Goal: Information Seeking & Learning: Learn about a topic

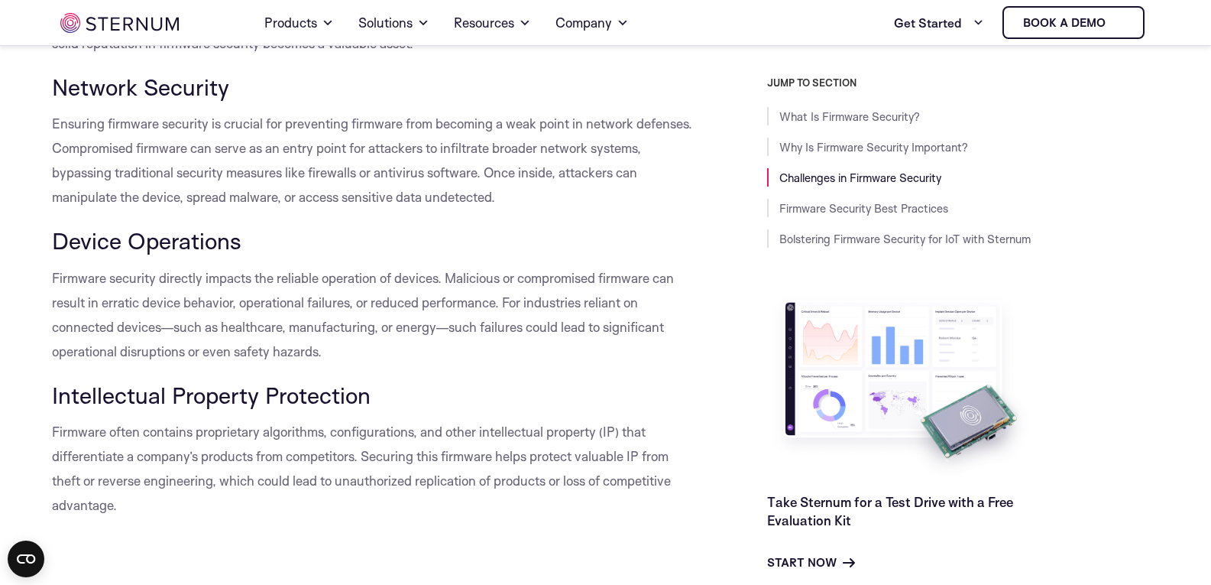
scroll to position [1589, 0]
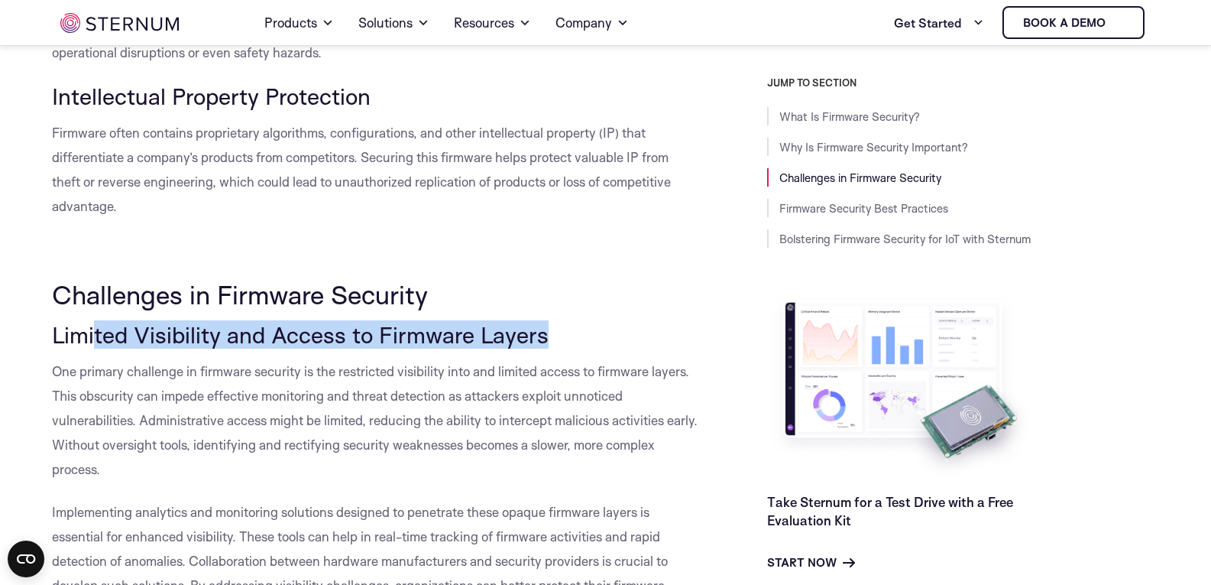
drag, startPoint x: 96, startPoint y: 345, endPoint x: 556, endPoint y: 332, distance: 460.2
click at [556, 332] on h3 "Limited Visibility and Access to Firmware Layers" at bounding box center [375, 335] width 646 height 26
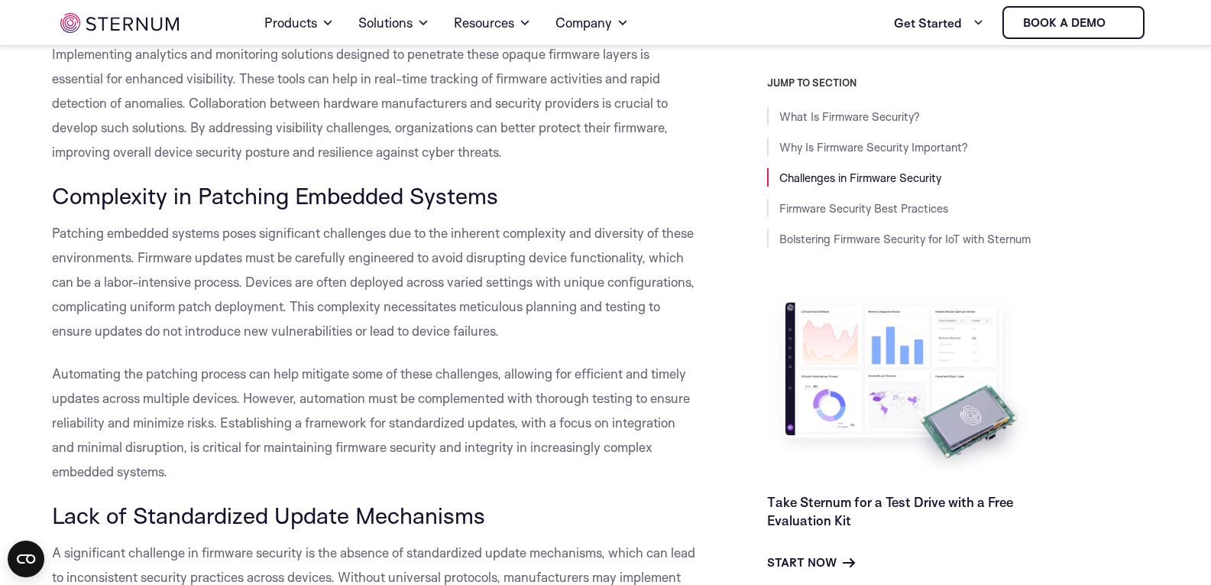
scroll to position [2047, 0]
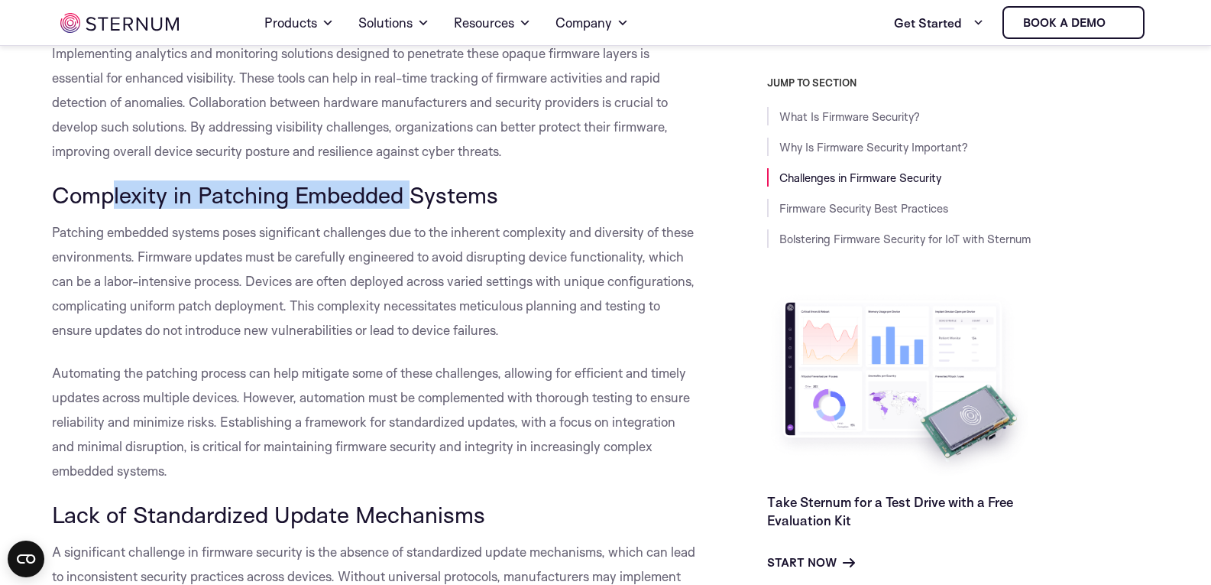
drag, startPoint x: 296, startPoint y: 181, endPoint x: 411, endPoint y: 187, distance: 114.8
click at [411, 187] on span "Complexity in Patching Embedded Systems" at bounding box center [275, 194] width 446 height 28
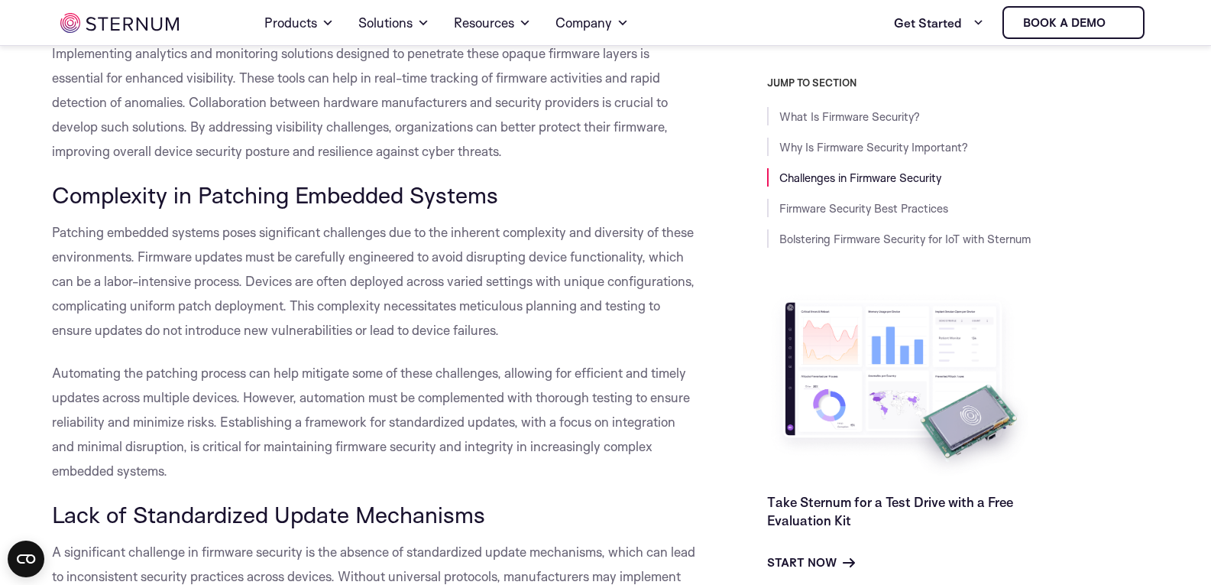
click at [296, 249] on span "Patching embedded systems poses significant challenges due to the inherent comp…" at bounding box center [373, 281] width 643 height 114
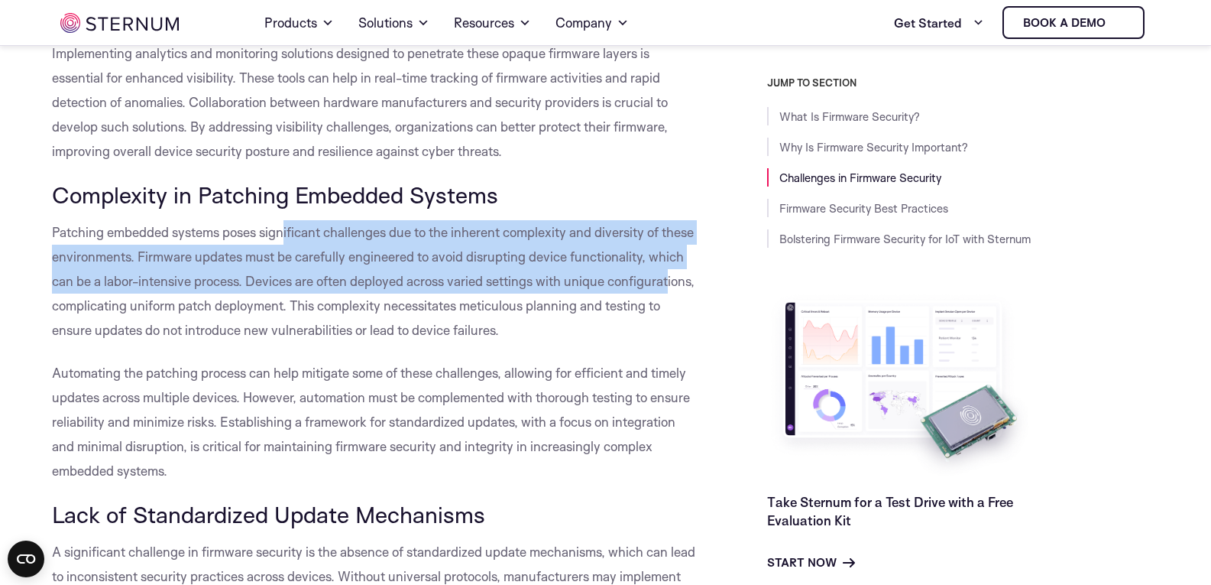
drag, startPoint x: 286, startPoint y: 231, endPoint x: 643, endPoint y: 293, distance: 362.2
click at [667, 292] on p "Patching embedded systems poses significant challenges due to the inherent comp…" at bounding box center [375, 281] width 646 height 122
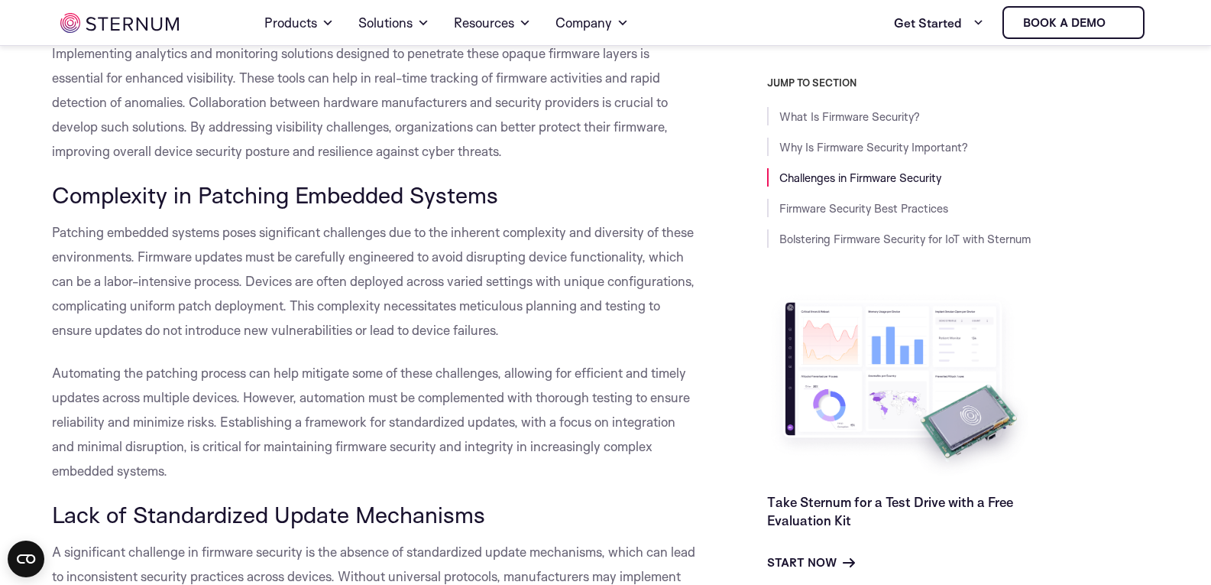
click at [322, 324] on span "Patching embedded systems poses significant challenges due to the inherent comp…" at bounding box center [373, 281] width 643 height 114
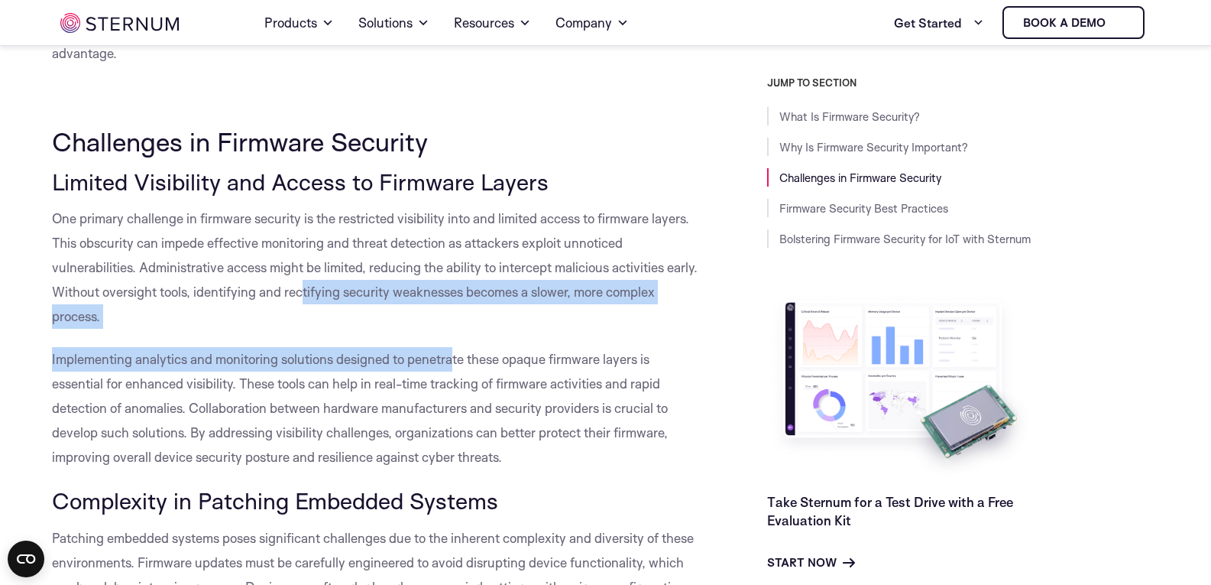
drag, startPoint x: 412, startPoint y: 286, endPoint x: 454, endPoint y: 359, distance: 84.5
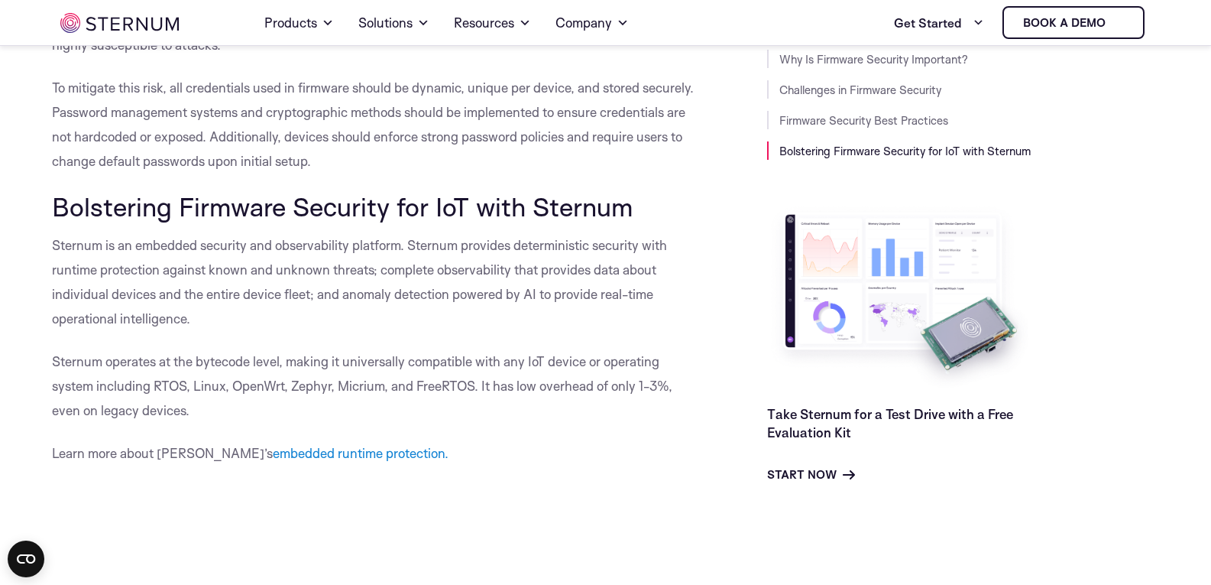
scroll to position [8390, 0]
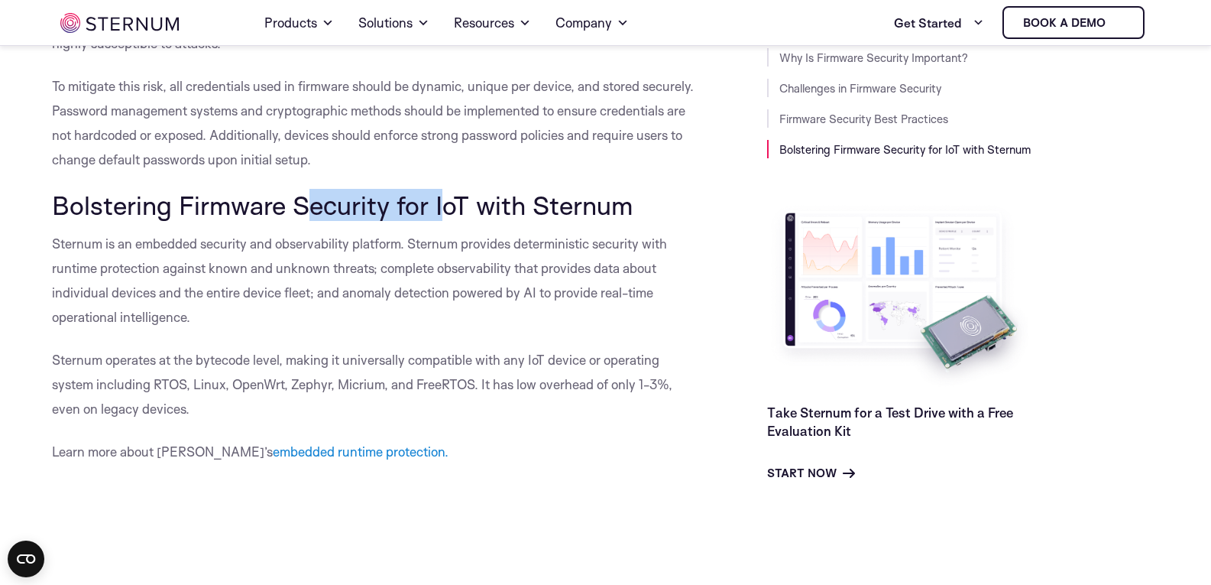
drag, startPoint x: 303, startPoint y: 199, endPoint x: 442, endPoint y: 200, distance: 139.8
click at [442, 200] on span "Bolstering Firmware Security for IoT with Sternum" at bounding box center [342, 205] width 581 height 32
click at [563, 202] on span "Bolstering Firmware Security for IoT with Sternum" at bounding box center [342, 205] width 581 height 32
drag, startPoint x: 624, startPoint y: 202, endPoint x: 13, endPoint y: 220, distance: 610.8
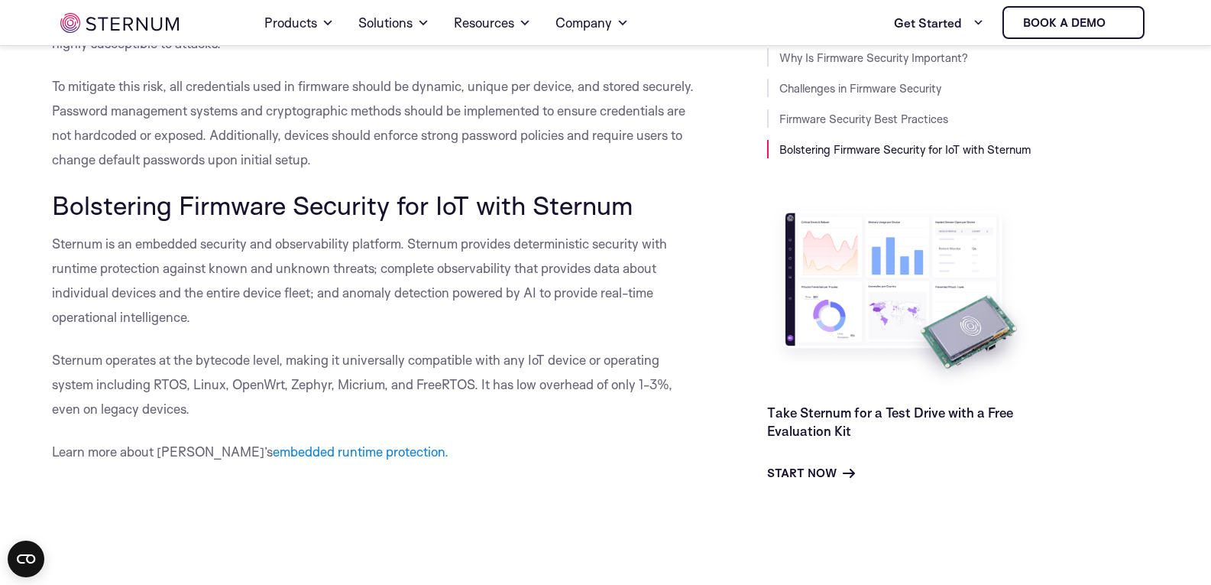
click at [115, 252] on p "Sternum is an embedded security and observability platform. Sternum provides de…" at bounding box center [375, 281] width 646 height 98
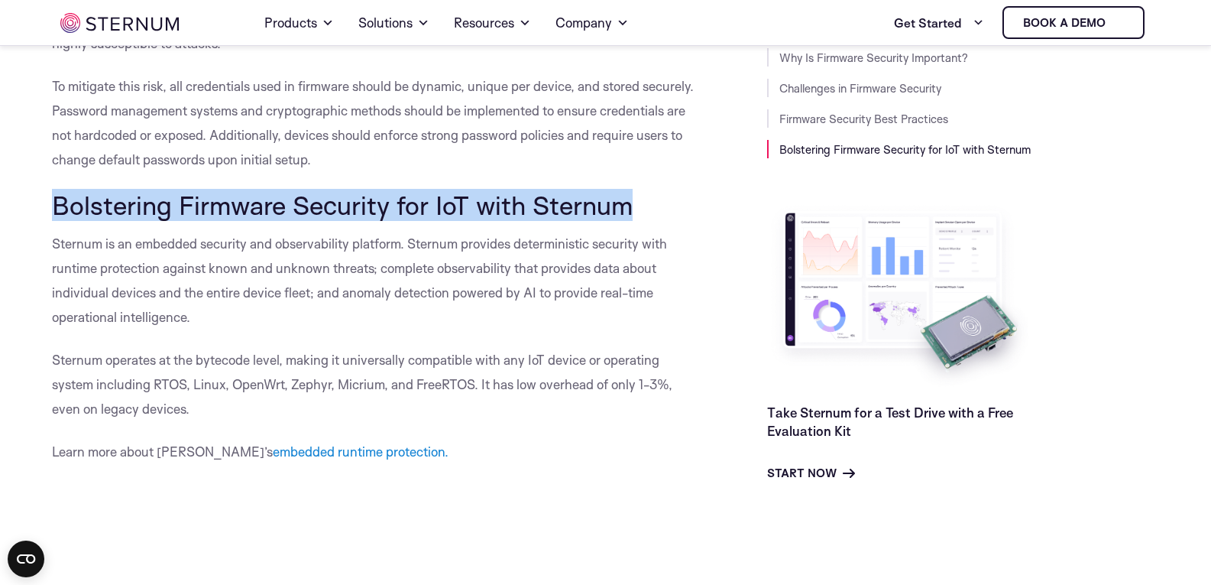
drag, startPoint x: 39, startPoint y: 208, endPoint x: 686, endPoint y: 213, distance: 647.3
click at [686, 213] on h2 "Bolstering Firmware Security for IoT with Sternum" at bounding box center [375, 204] width 646 height 29
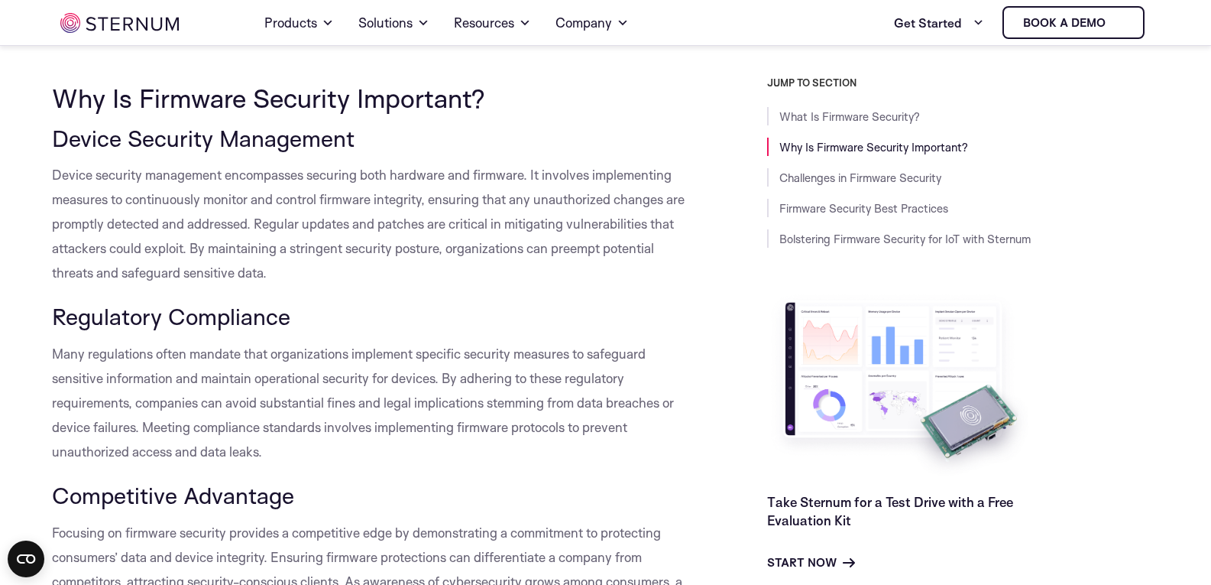
scroll to position [753, 0]
